Goal: Information Seeking & Learning: Learn about a topic

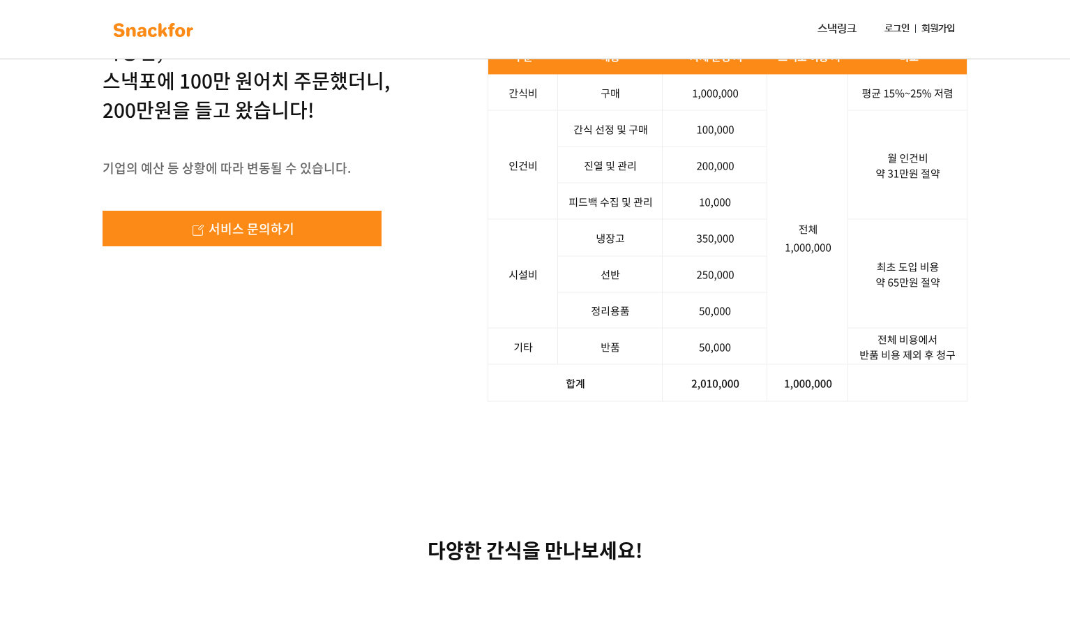
scroll to position [1883, 0]
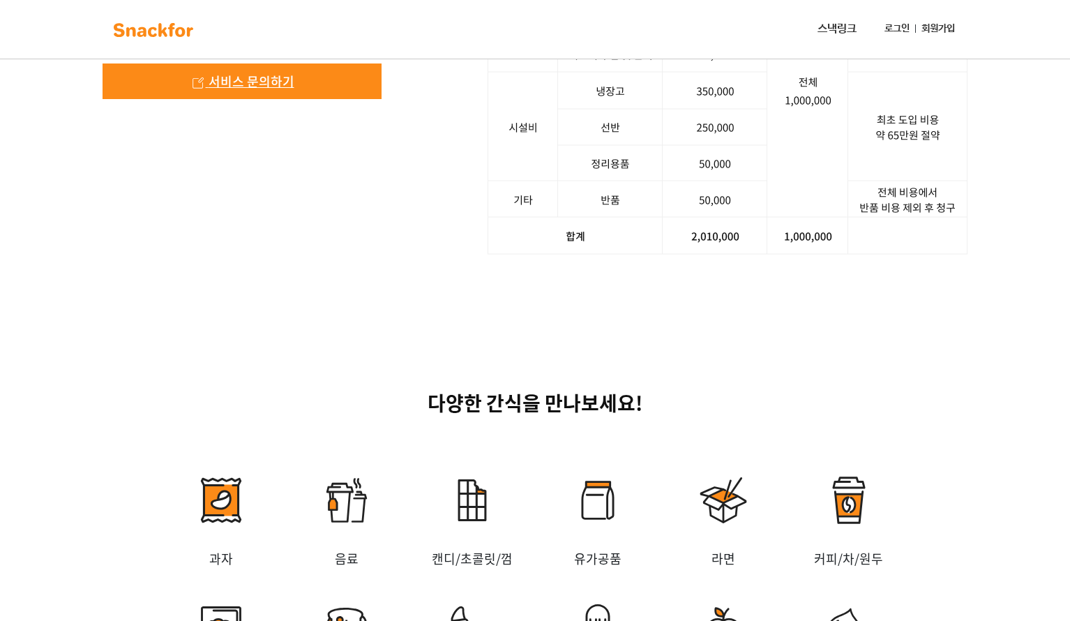
click at [257, 91] on span "서비스 문의하기" at bounding box center [251, 81] width 86 height 19
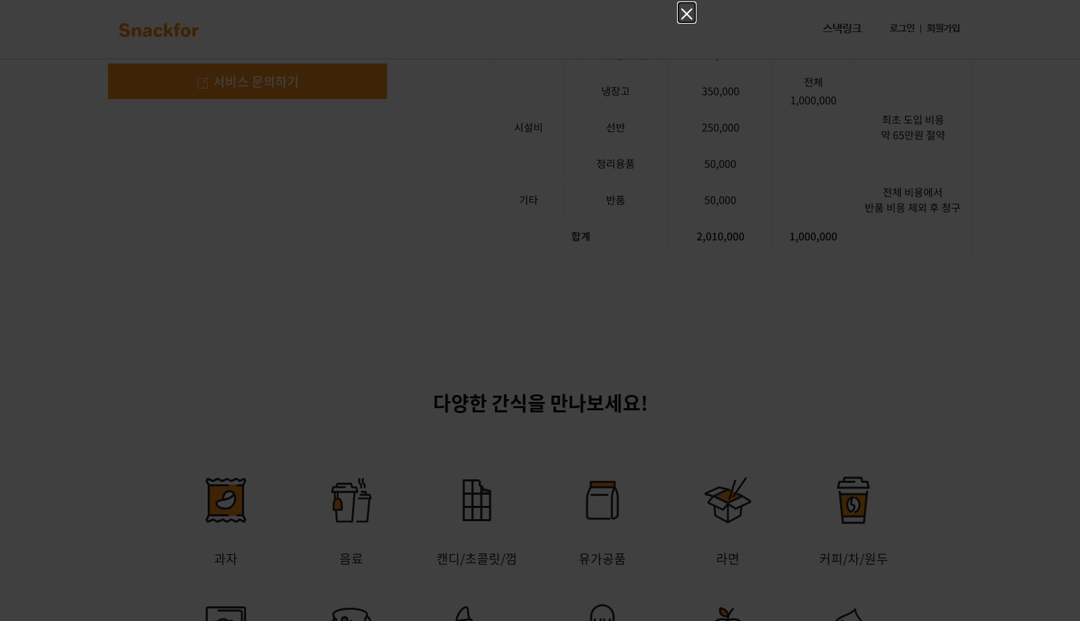
click at [687, 11] on icon "Close" at bounding box center [686, 14] width 17 height 17
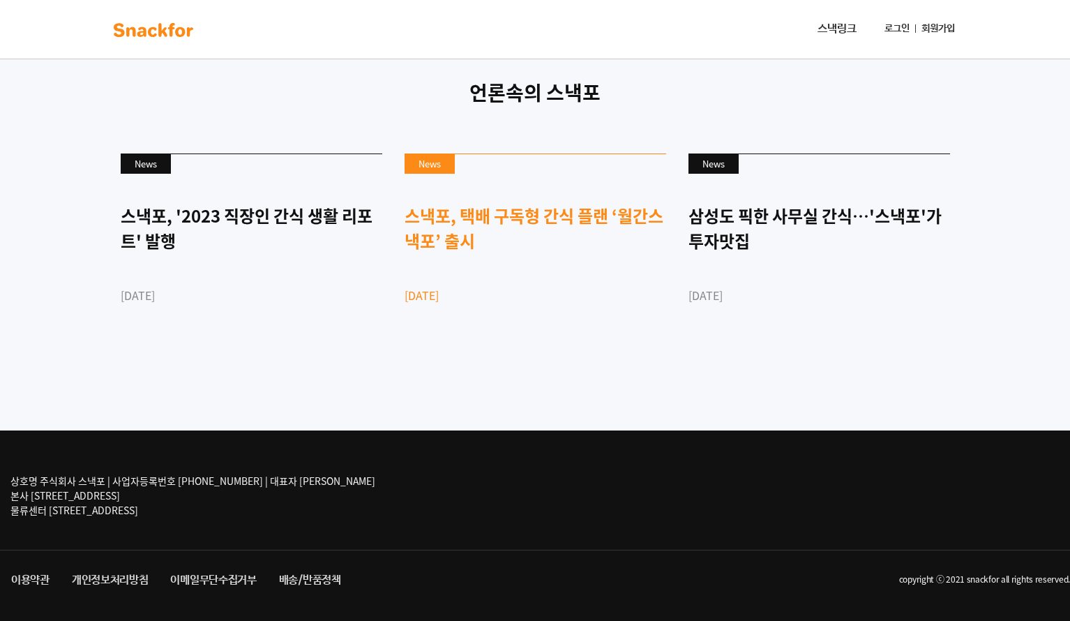
scroll to position [3347, 0]
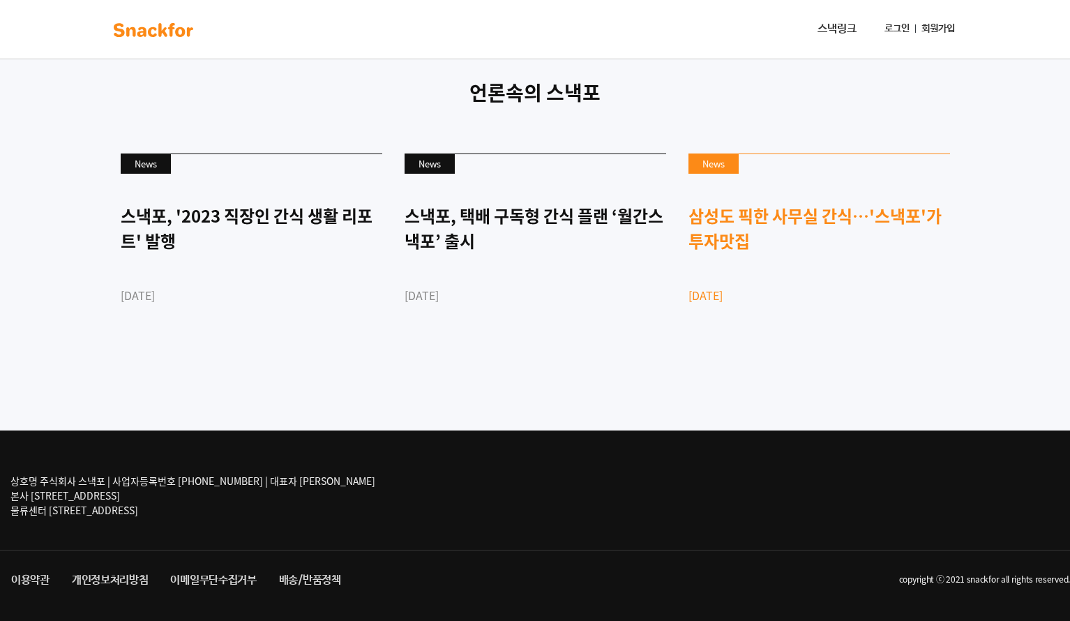
click at [758, 253] on div "삼성도 픽한 사무실 간식…'스낵포'가 투자맛집" at bounding box center [818, 228] width 261 height 50
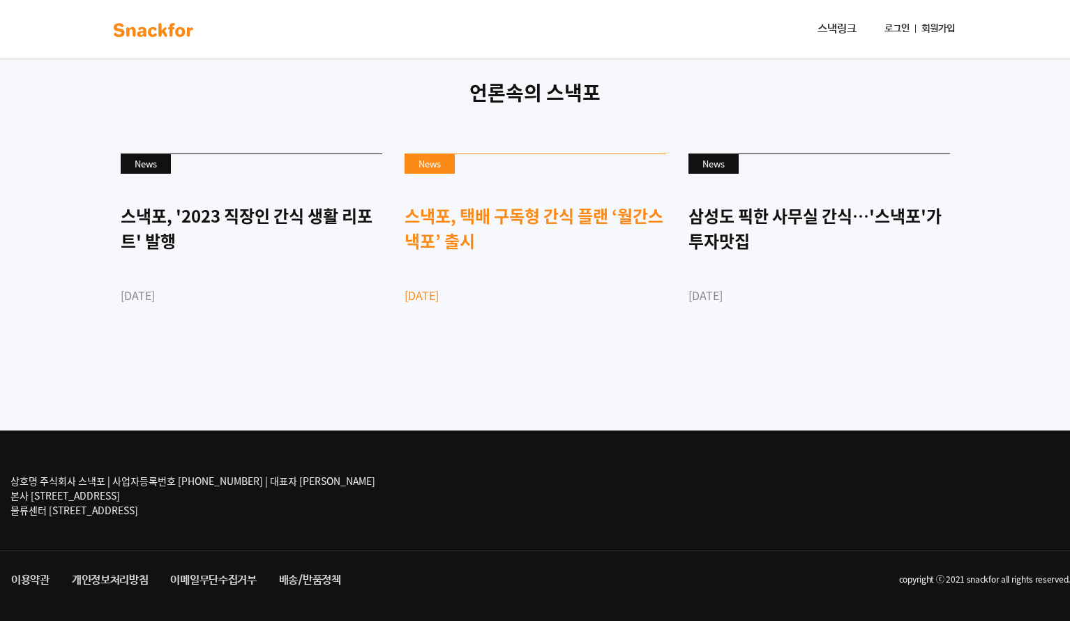
click at [509, 253] on div "스낵포, 택배 구독형 간식 플랜 ‘월간스낵포’ 출시" at bounding box center [534, 228] width 261 height 50
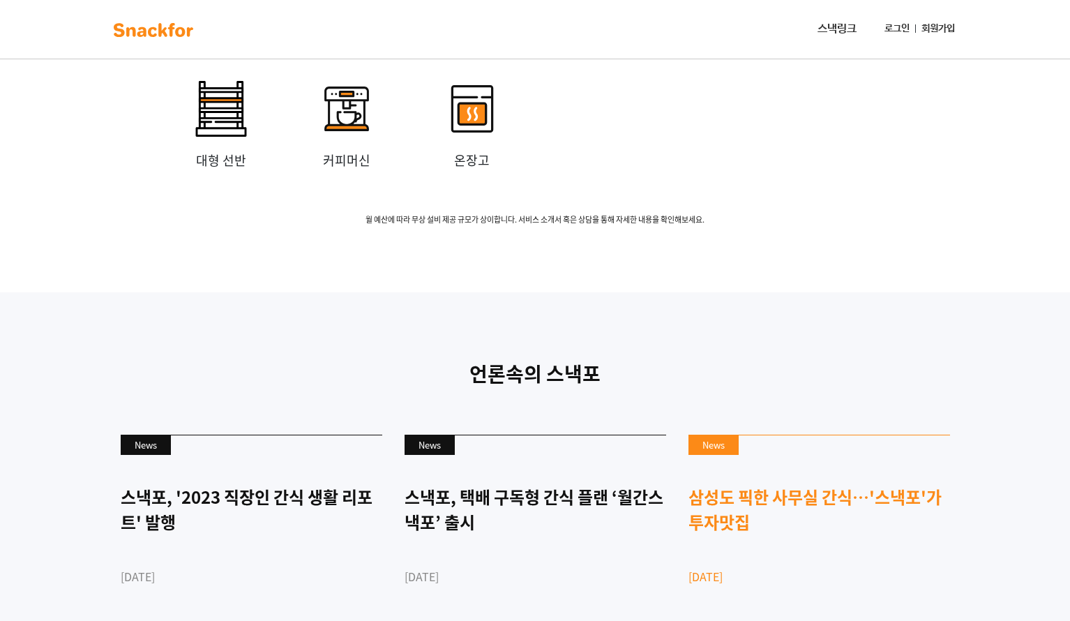
scroll to position [2719, 0]
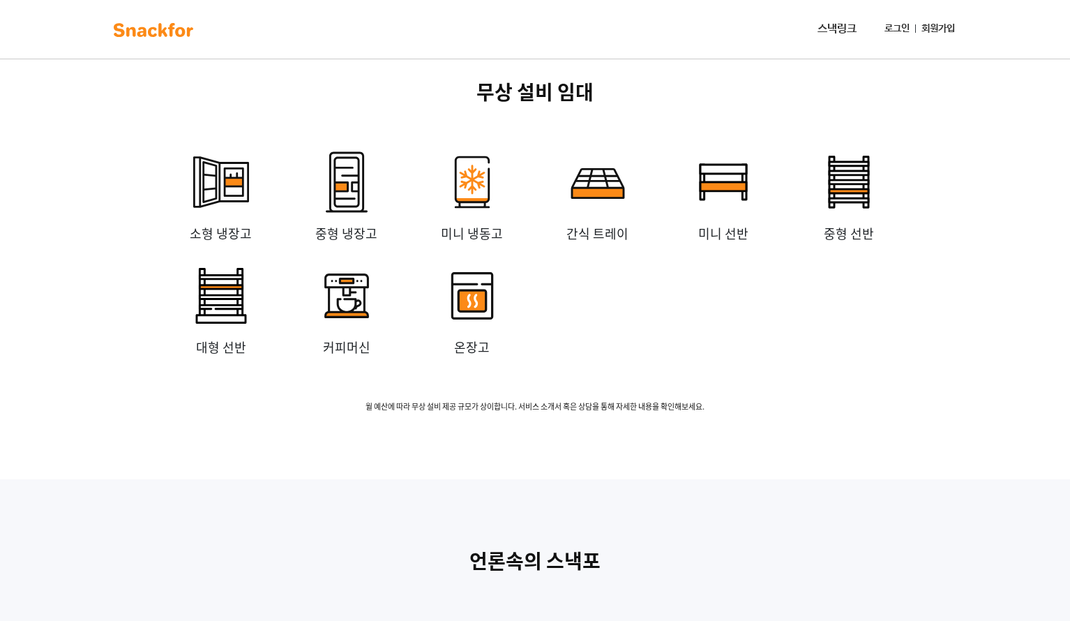
click at [842, 17] on link "스낵링크" at bounding box center [837, 29] width 50 height 28
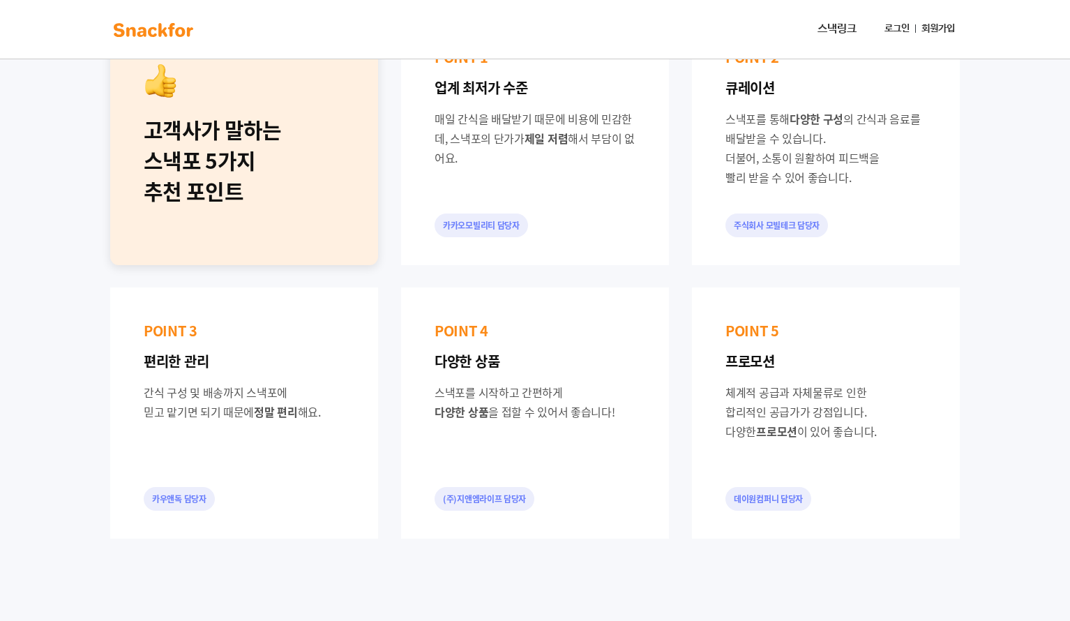
scroll to position [558, 0]
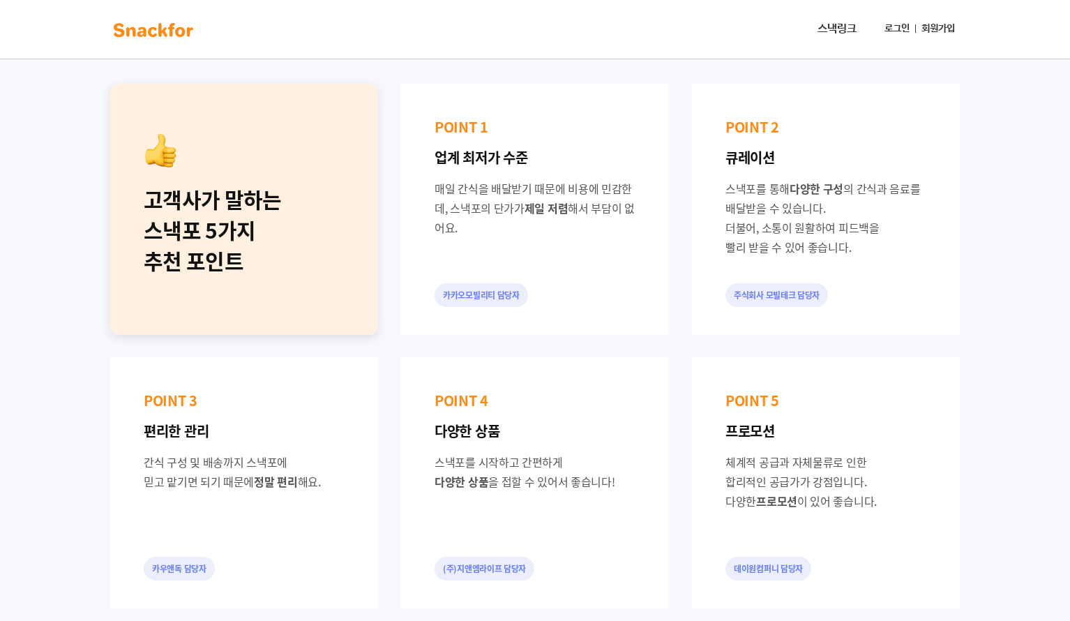
drag, startPoint x: 777, startPoint y: 204, endPoint x: 823, endPoint y: 243, distance: 60.3
click at [830, 246] on div "스낵포를 통해 다양한 구성 의 간식과 음료를 배달받을 수 있습니다. 더불어, 소통이 원활하여 피드백을 빨리 받을 수 있어 좋습니다." at bounding box center [825, 217] width 201 height 78
click at [169, 23] on img at bounding box center [153, 30] width 88 height 22
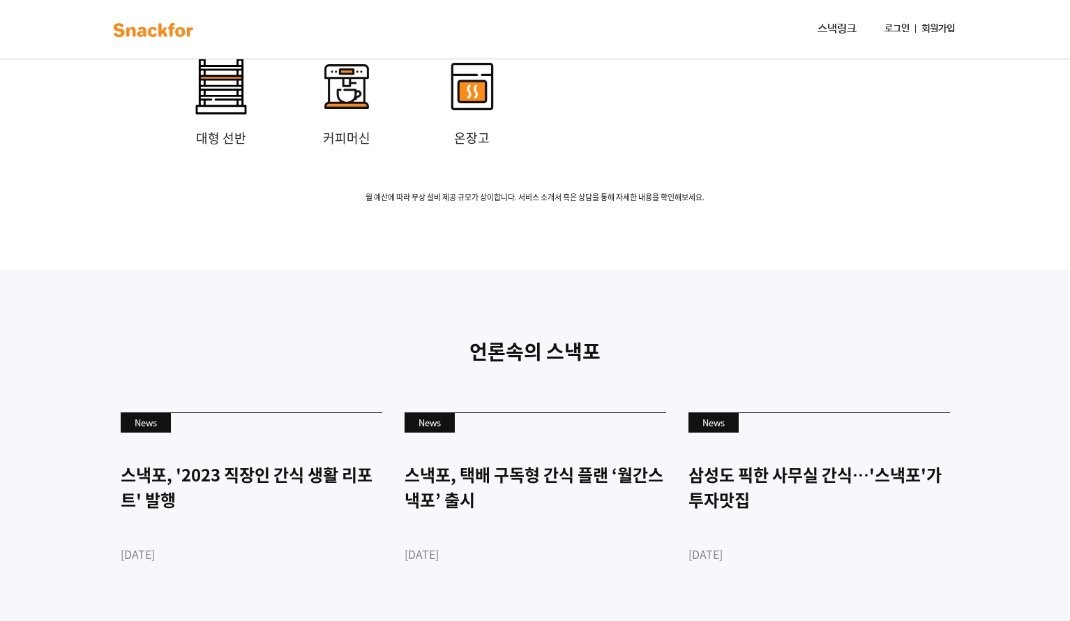
scroll to position [3384, 0]
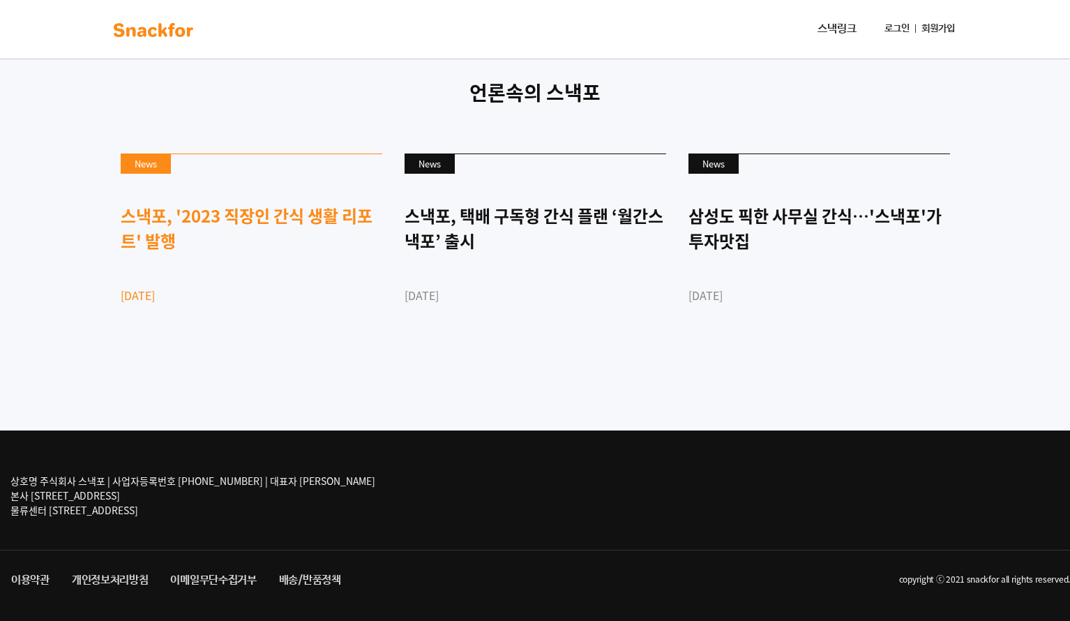
click at [242, 218] on div "스낵포, '2023 직장인 간식 생활 리포트' 발행" at bounding box center [251, 228] width 261 height 50
